Goal: Task Accomplishment & Management: Manage account settings

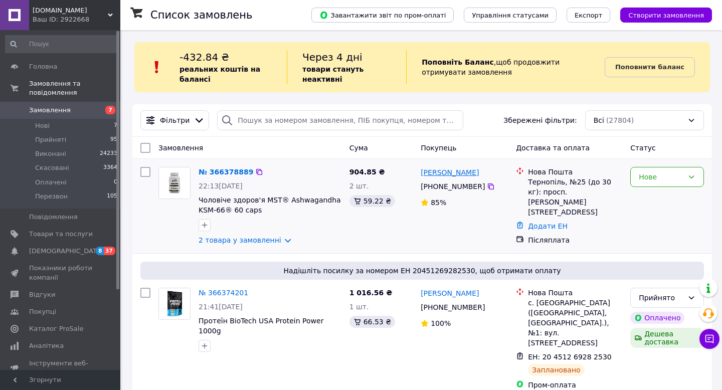
click at [447, 173] on link "[PERSON_NAME]" at bounding box center [450, 173] width 58 height 10
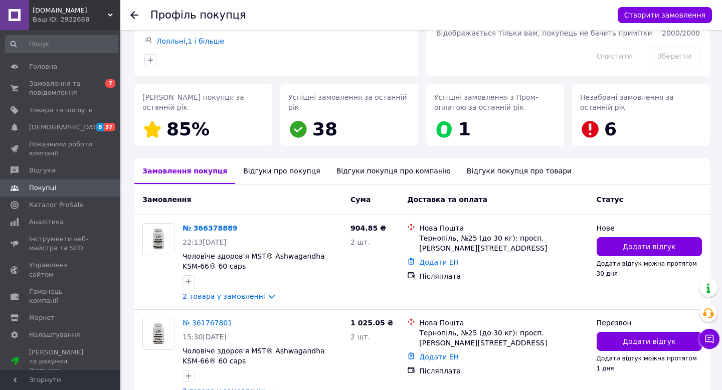
scroll to position [157, 0]
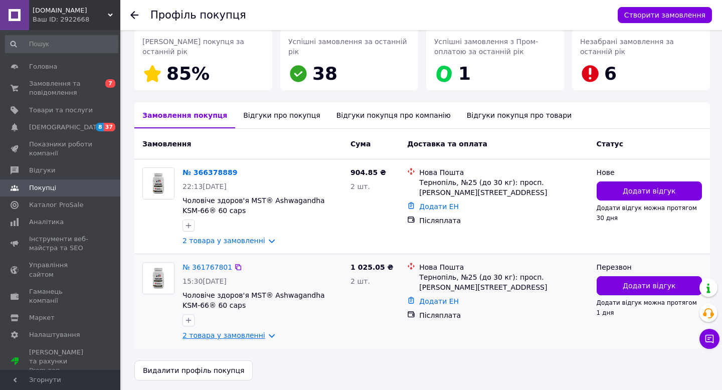
click at [245, 333] on link "2 товара у замовленні" at bounding box center [224, 336] width 83 height 8
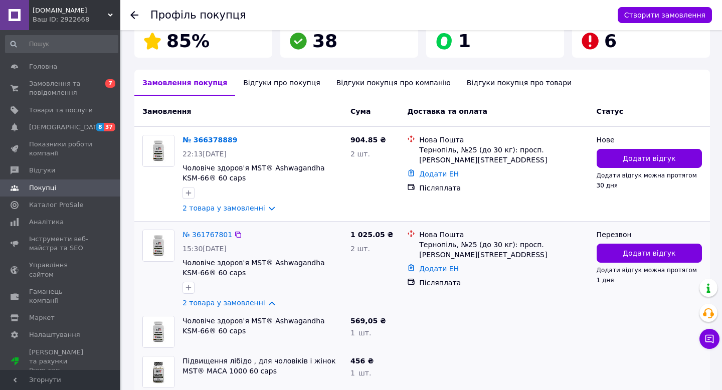
scroll to position [238, 0]
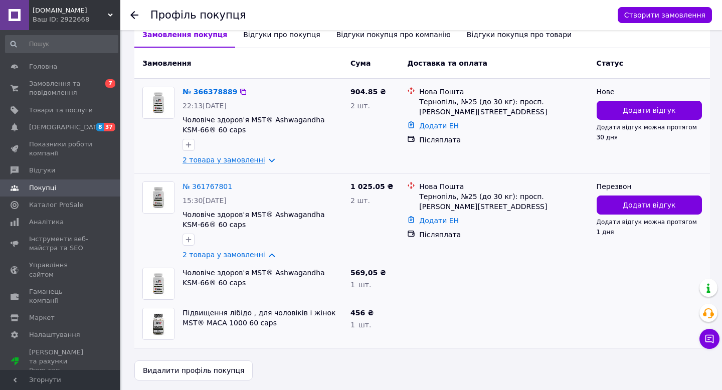
click at [240, 159] on link "2 товара у замовленні" at bounding box center [224, 160] width 83 height 8
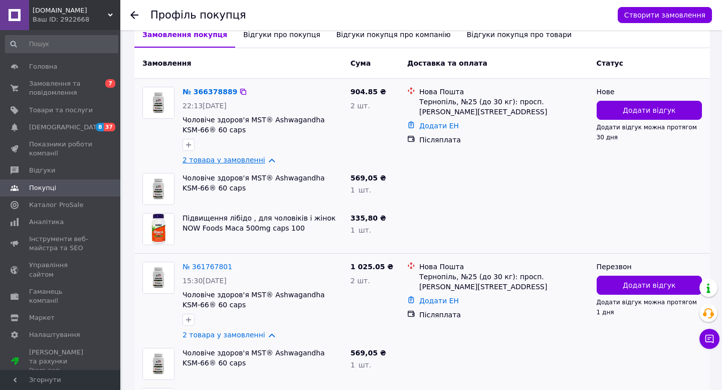
click at [240, 158] on link "2 товара у замовленні" at bounding box center [224, 160] width 83 height 8
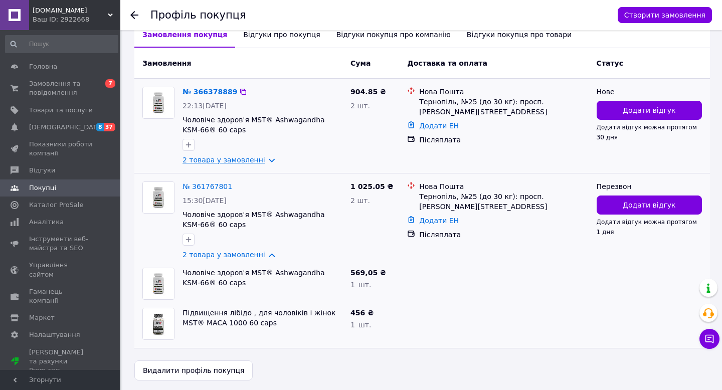
click at [240, 157] on link "2 товара у замовленні" at bounding box center [224, 160] width 83 height 8
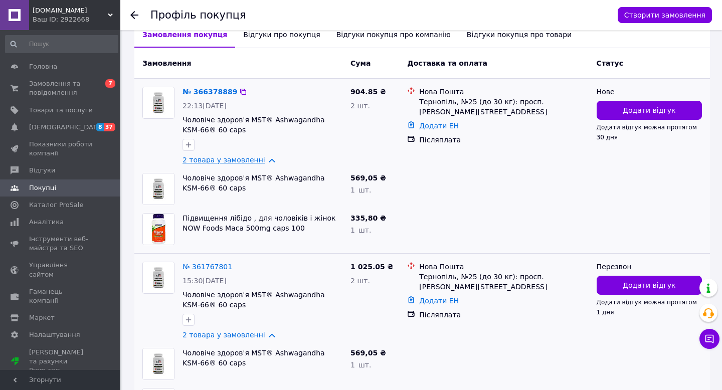
click at [240, 157] on link "2 товара у замовленні" at bounding box center [224, 160] width 83 height 8
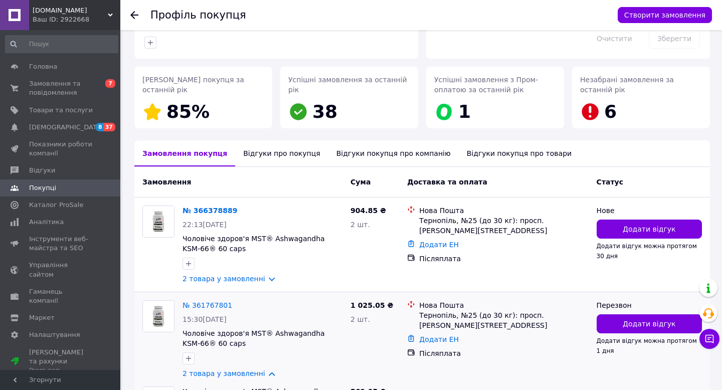
scroll to position [0, 0]
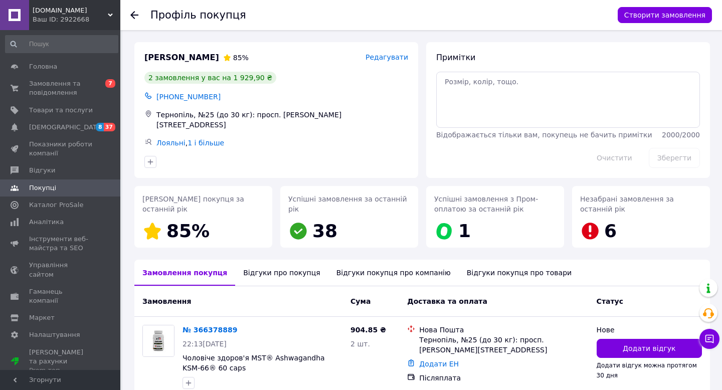
click at [133, 16] on icon at bounding box center [134, 15] width 8 height 8
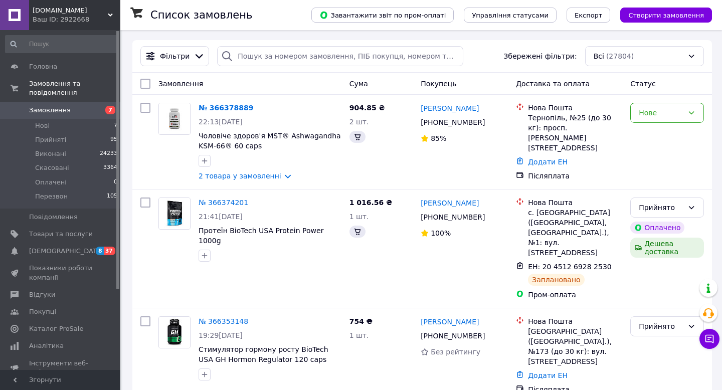
click at [84, 110] on span "Замовлення" at bounding box center [61, 110] width 64 height 9
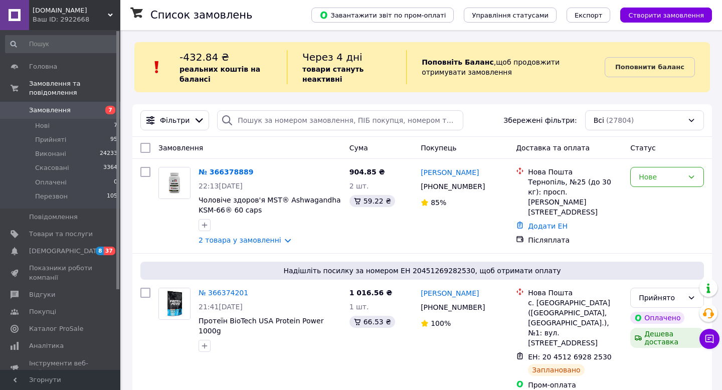
click at [57, 114] on span "Замовлення" at bounding box center [50, 110] width 42 height 9
click at [61, 109] on span "Замовлення" at bounding box center [50, 110] width 42 height 9
click at [256, 240] on link "2 товара у замовленні" at bounding box center [240, 240] width 83 height 8
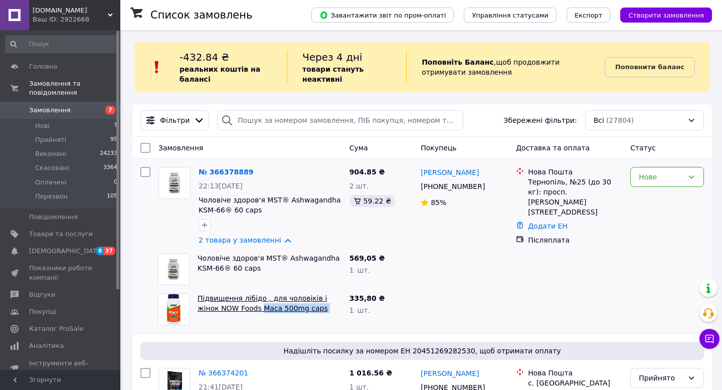
drag, startPoint x: 314, startPoint y: 308, endPoint x: 238, endPoint y: 309, distance: 76.8
click at [238, 309] on span "Підвищення лібідо , для чоловіків і жінок NOW Foods Maca 500mg caps 100" at bounding box center [270, 303] width 144 height 20
copy link "Maca 500mg caps 100"
drag, startPoint x: 259, startPoint y: 270, endPoint x: 196, endPoint y: 269, distance: 63.2
click at [196, 269] on div "Чоловіче здоров'я MST® Ashwagandha KSM-66® 60 caps" at bounding box center [270, 269] width 152 height 40
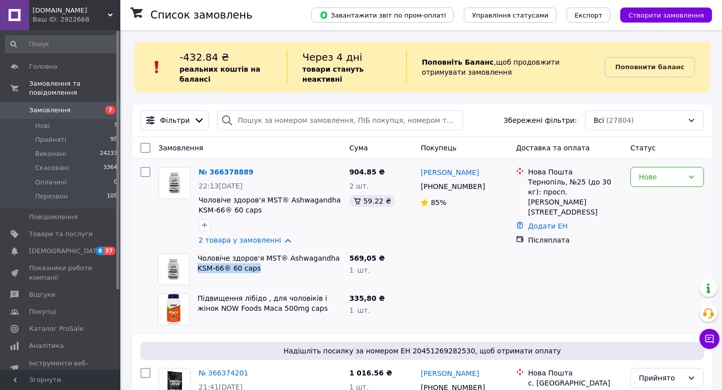
copy link "KSM-66® 60 caps"
click at [272, 262] on link "Чоловіче здоров'я MST® Ashwagandha KSM-66® 60 caps" at bounding box center [269, 263] width 142 height 18
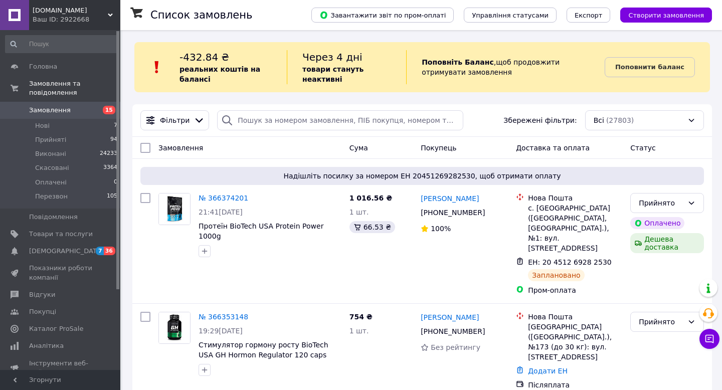
click at [54, 110] on span "Замовлення" at bounding box center [50, 110] width 42 height 9
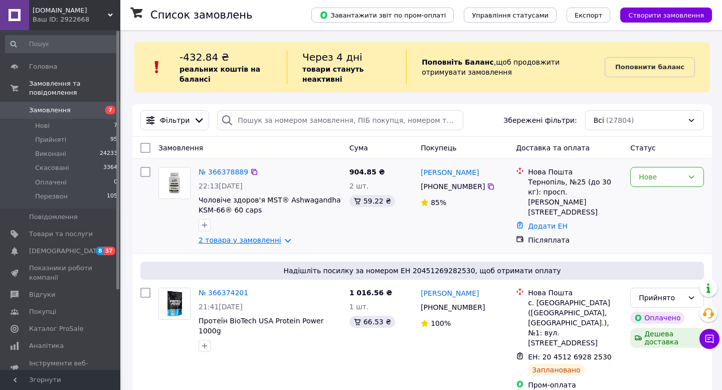
click at [280, 242] on link "2 товара у замовленні" at bounding box center [240, 240] width 83 height 8
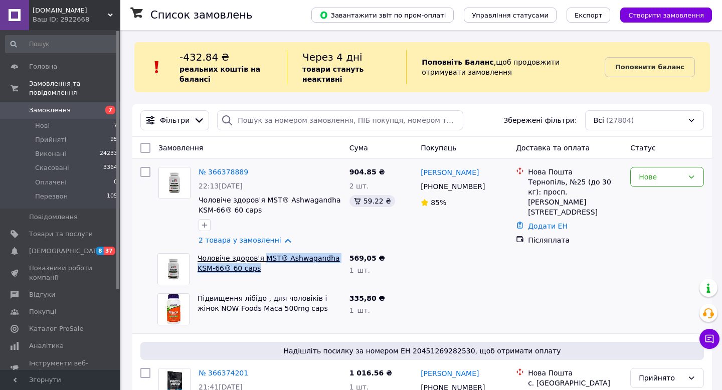
drag, startPoint x: 262, startPoint y: 270, endPoint x: 262, endPoint y: 262, distance: 8.5
click at [262, 262] on span "Чоловіче здоров'я MST® Ashwagandha KSM-66® 60 caps" at bounding box center [270, 263] width 144 height 20
copy link "MST® Ashwagandha KSM-66® 60 caps"
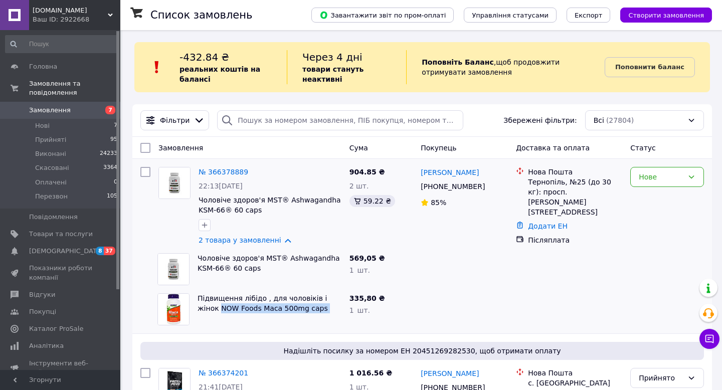
drag, startPoint x: 322, startPoint y: 310, endPoint x: 194, endPoint y: 312, distance: 128.4
click at [194, 312] on div "Підвищення лібідо , для чоловіків і жінок NOW Foods Maca 500mg caps 100" at bounding box center [270, 309] width 152 height 40
copy link "NOW Foods Maca 500mg caps 100"
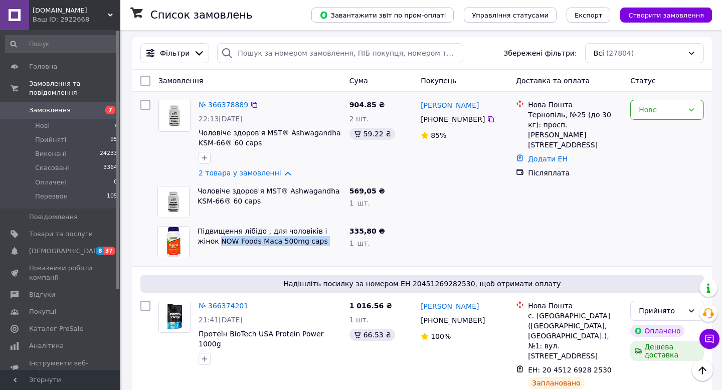
scroll to position [70, 0]
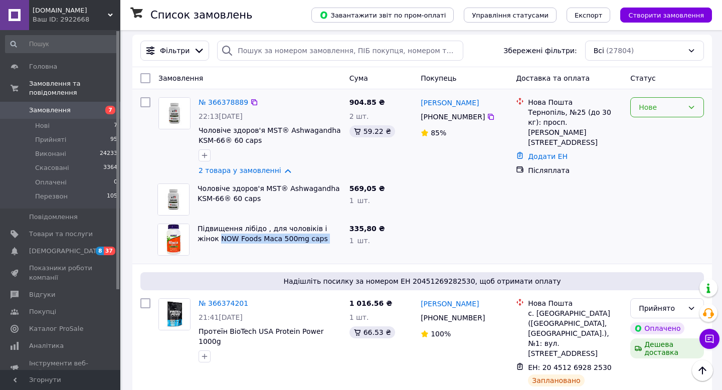
click at [657, 104] on div "Нове" at bounding box center [661, 107] width 45 height 11
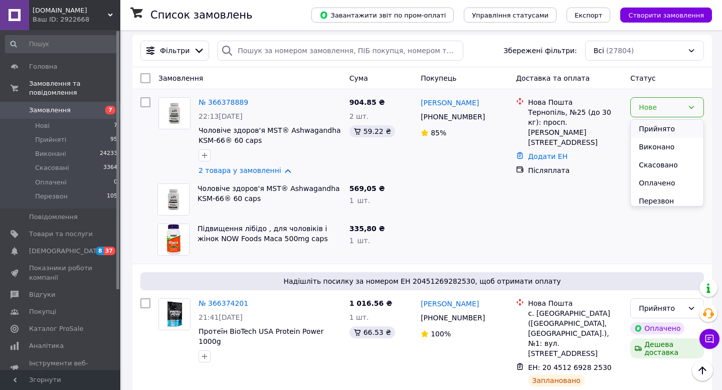
click at [659, 129] on li "Прийнято" at bounding box center [667, 129] width 73 height 18
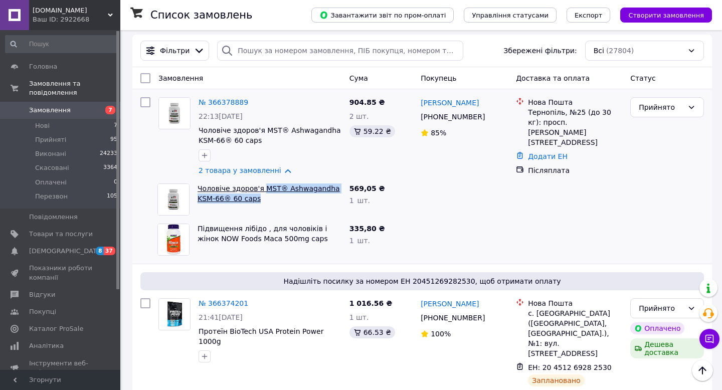
drag, startPoint x: 263, startPoint y: 202, endPoint x: 262, endPoint y: 191, distance: 11.6
click at [262, 191] on span "Чоловіче здоров'я MST® Ashwagandha KSM-66® 60 caps" at bounding box center [270, 194] width 144 height 20
copy link "MST® Ashwagandha KSM-66® 60 caps"
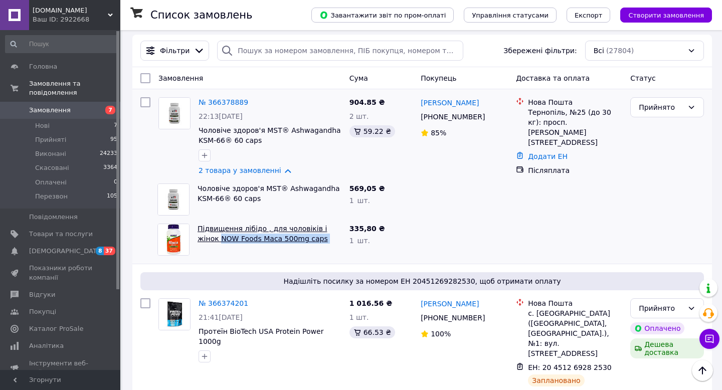
drag, startPoint x: 317, startPoint y: 239, endPoint x: 198, endPoint y: 235, distance: 118.9
click at [198, 235] on span "Підвищення лібідо , для чоловіків і жінок NOW Foods Maca 500mg caps 100" at bounding box center [270, 234] width 144 height 20
copy link "NOW Foods Maca 500mg caps 100"
click at [490, 115] on icon at bounding box center [491, 117] width 6 height 6
drag, startPoint x: 527, startPoint y: 112, endPoint x: 583, endPoint y: 113, distance: 56.2
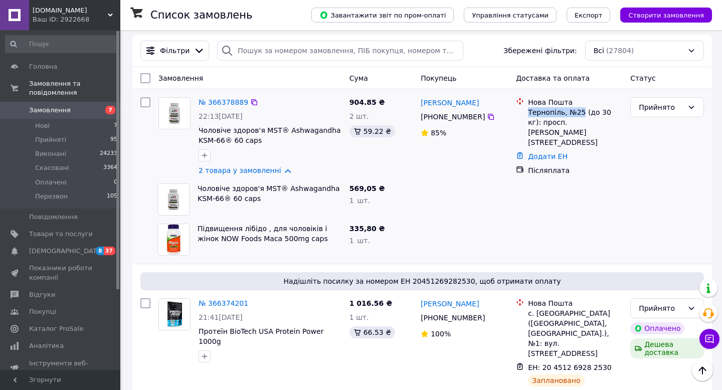
click at [583, 113] on div "Нова Пошта Тернопіль, №25 (до 30 кг): просп. Степана Бандери, 90" at bounding box center [575, 122] width 98 height 50
copy div "Тернопіль, №25"
click at [223, 100] on link "№ 366378889" at bounding box center [224, 102] width 50 height 8
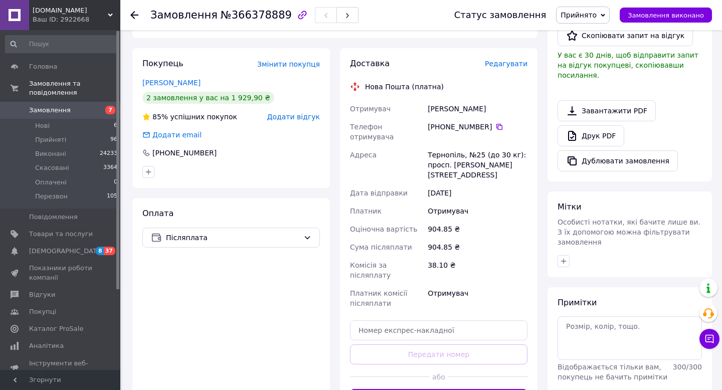
scroll to position [286, 0]
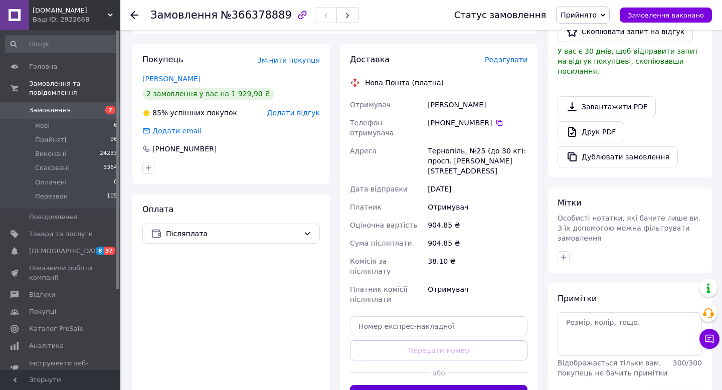
click at [433, 385] on button "Згенерувати ЕН" at bounding box center [439, 395] width 178 height 20
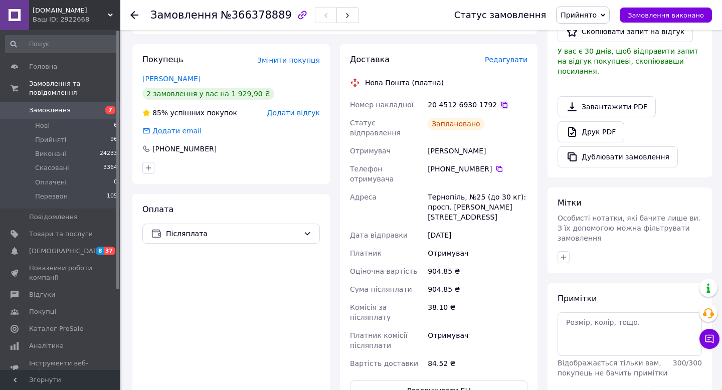
click at [502, 102] on icon at bounding box center [505, 105] width 6 height 6
click at [135, 16] on icon at bounding box center [134, 15] width 8 height 8
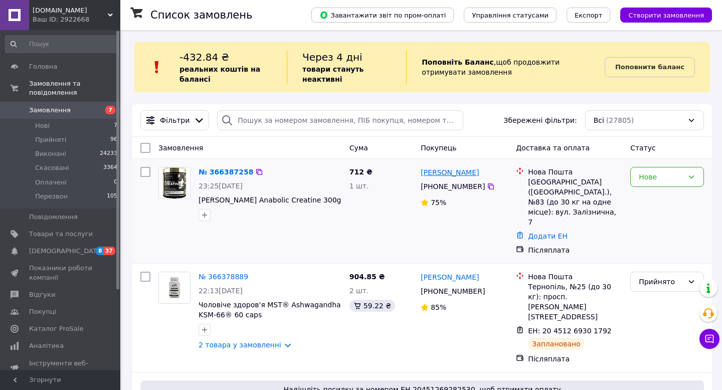
click at [441, 175] on link "[PERSON_NAME]" at bounding box center [450, 173] width 58 height 10
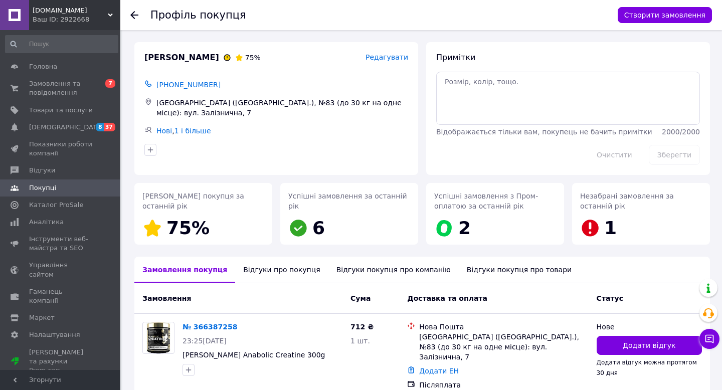
click at [172, 21] on div "Профіль покупця" at bounding box center [378, 15] width 457 height 30
click at [130, 13] on div "Профіль покупця Створити замовлення" at bounding box center [421, 15] width 602 height 30
click at [44, 86] on span "Замовлення та повідомлення" at bounding box center [61, 88] width 64 height 18
